Goal: Find specific page/section: Find specific page/section

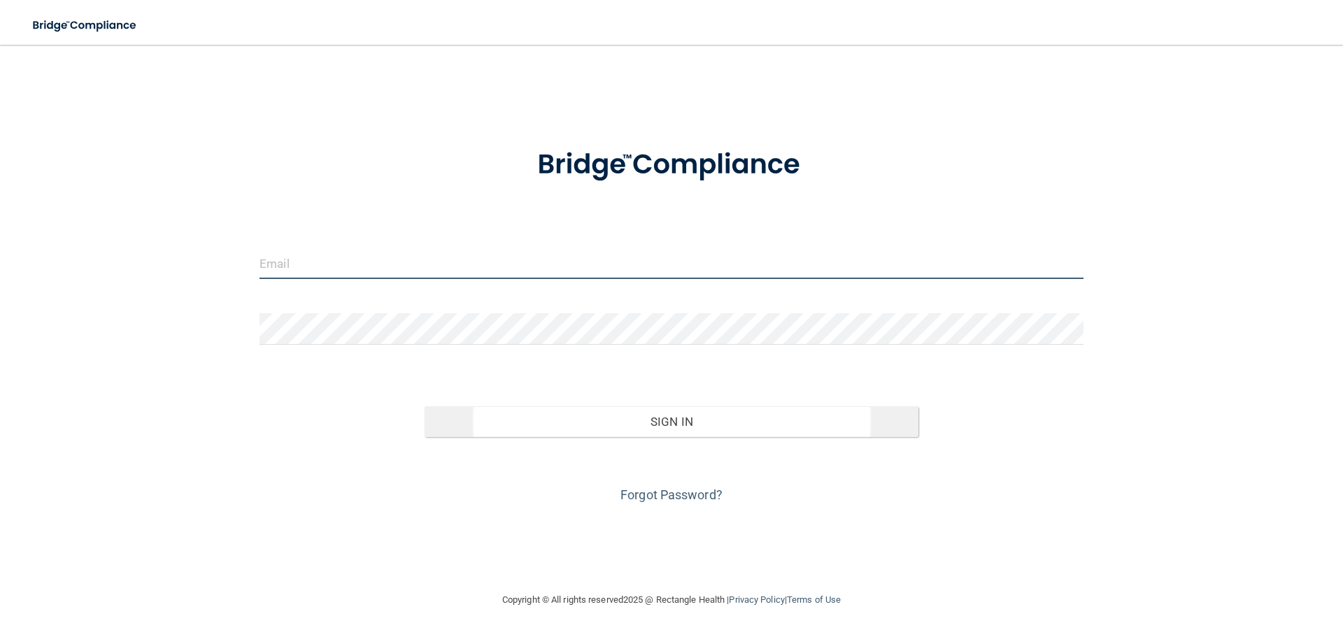
type input "[PERSON_NAME][EMAIL_ADDRESS][DOMAIN_NAME]"
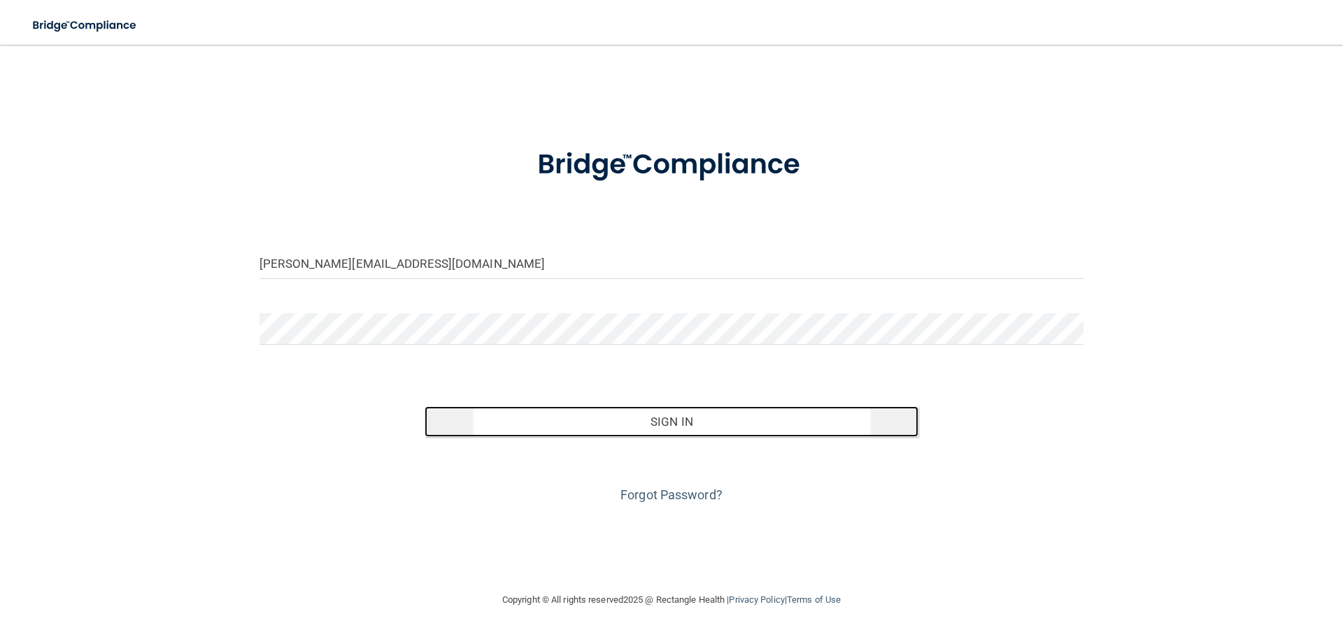
click at [662, 425] on button "Sign In" at bounding box center [672, 421] width 494 height 31
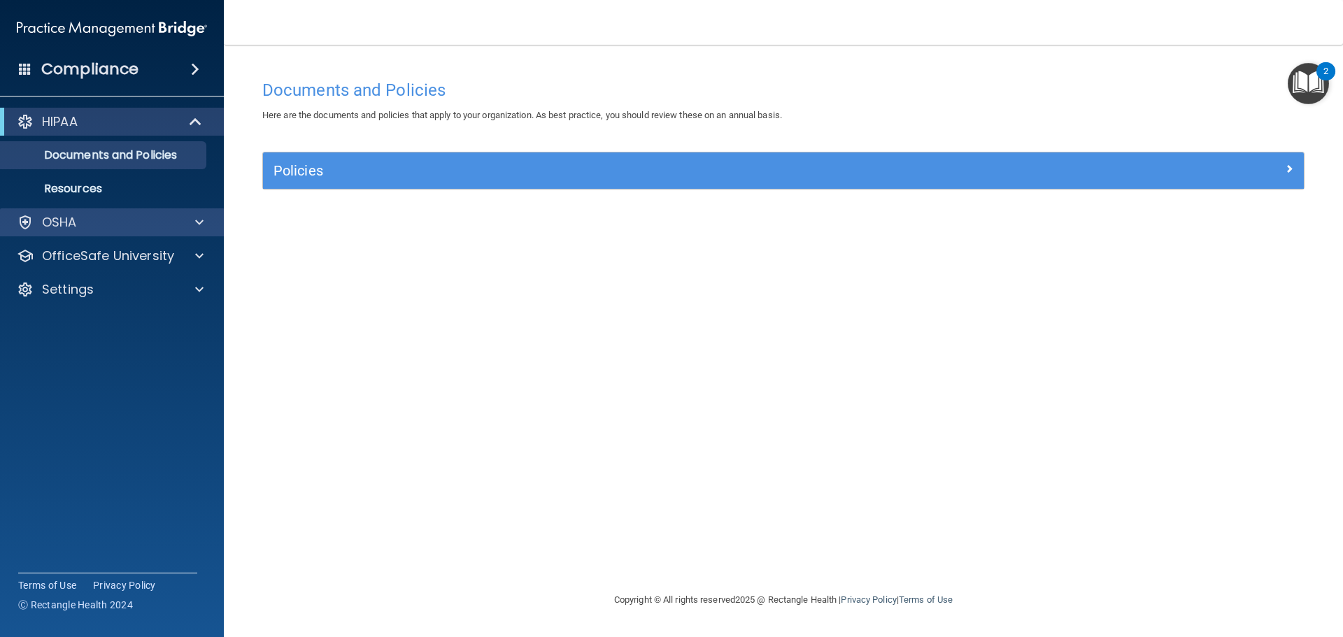
click at [158, 231] on div "OSHA" at bounding box center [112, 222] width 224 height 28
click at [198, 221] on span at bounding box center [199, 222] width 8 height 17
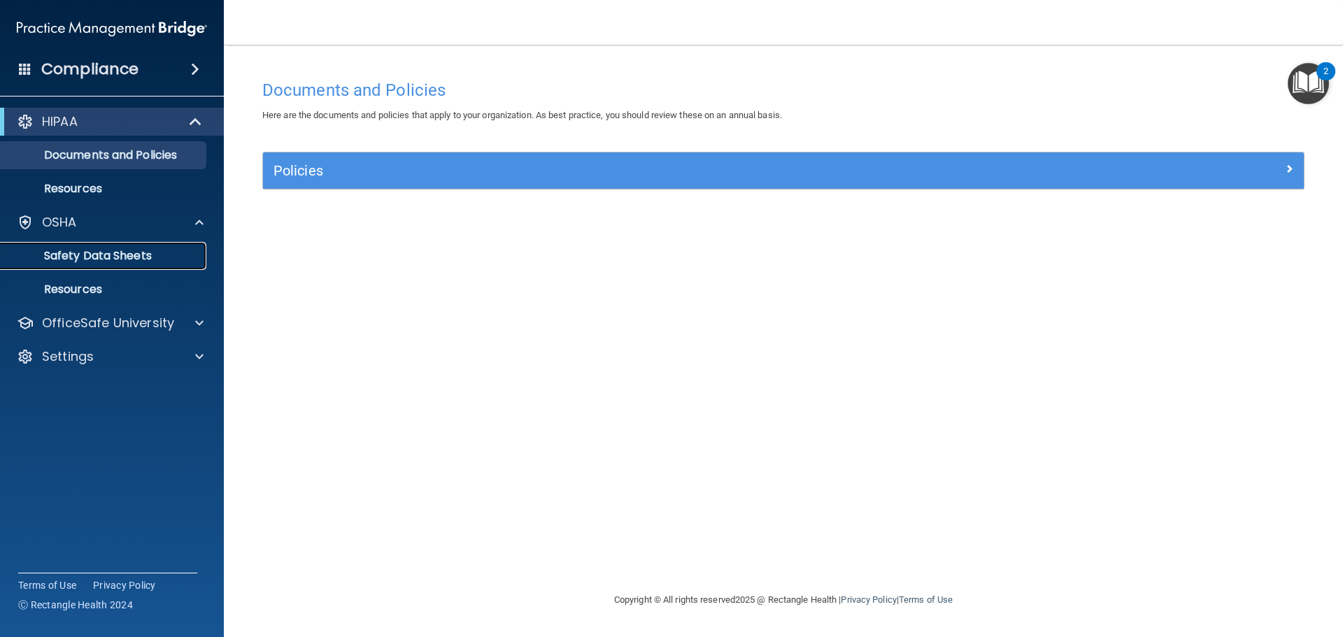
click at [179, 257] on p "Safety Data Sheets" at bounding box center [104, 256] width 191 height 14
